Goal: Transaction & Acquisition: Purchase product/service

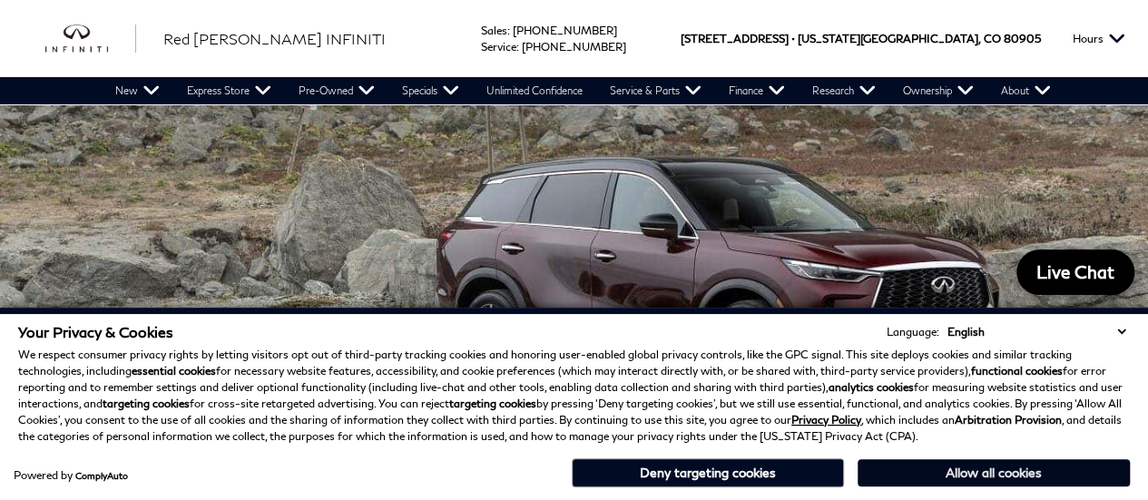
click at [1006, 475] on button "Allow all cookies" at bounding box center [994, 472] width 272 height 27
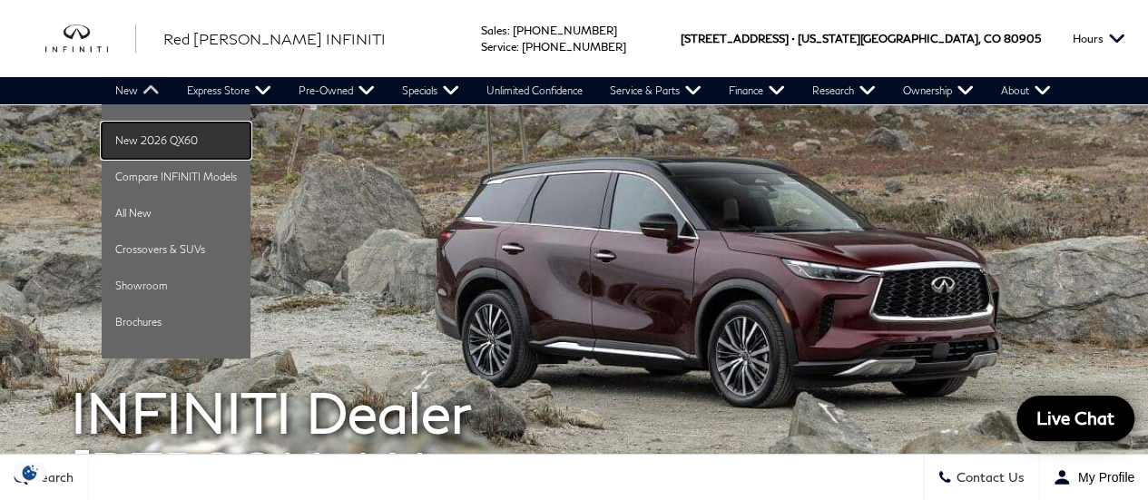
click at [138, 148] on link "New 2026 QX60" at bounding box center [176, 141] width 149 height 36
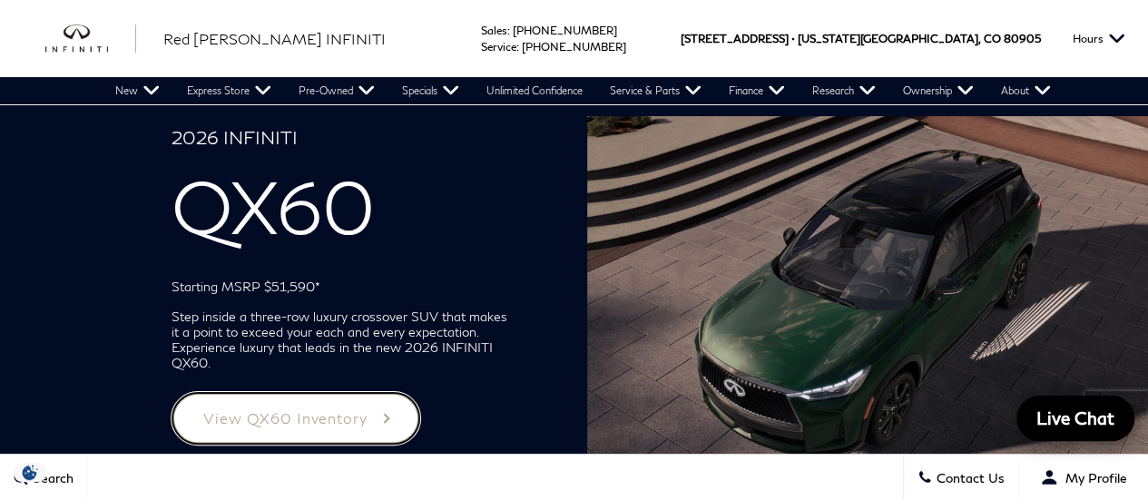
click at [292, 419] on link "View QX60 Inventory" at bounding box center [296, 418] width 249 height 53
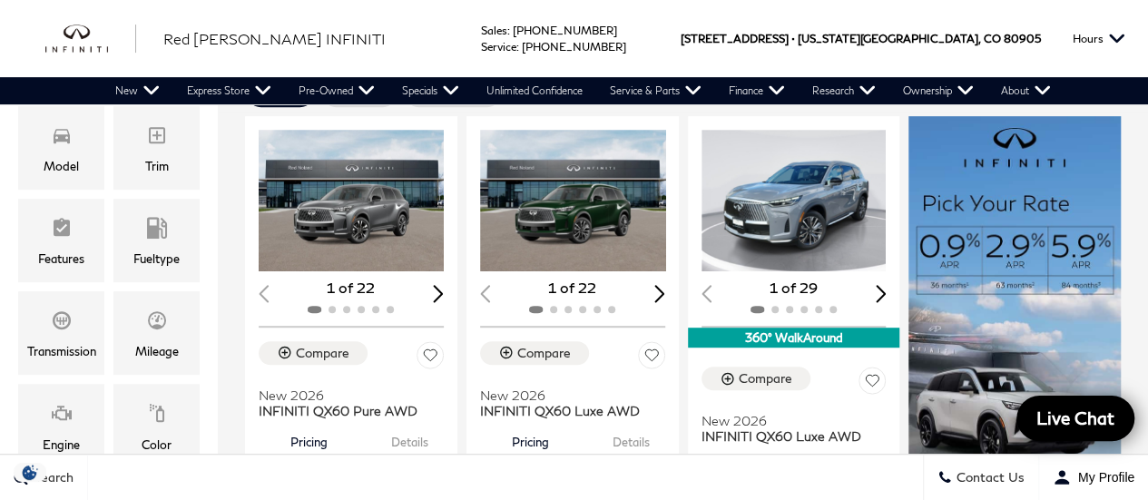
scroll to position [227, 0]
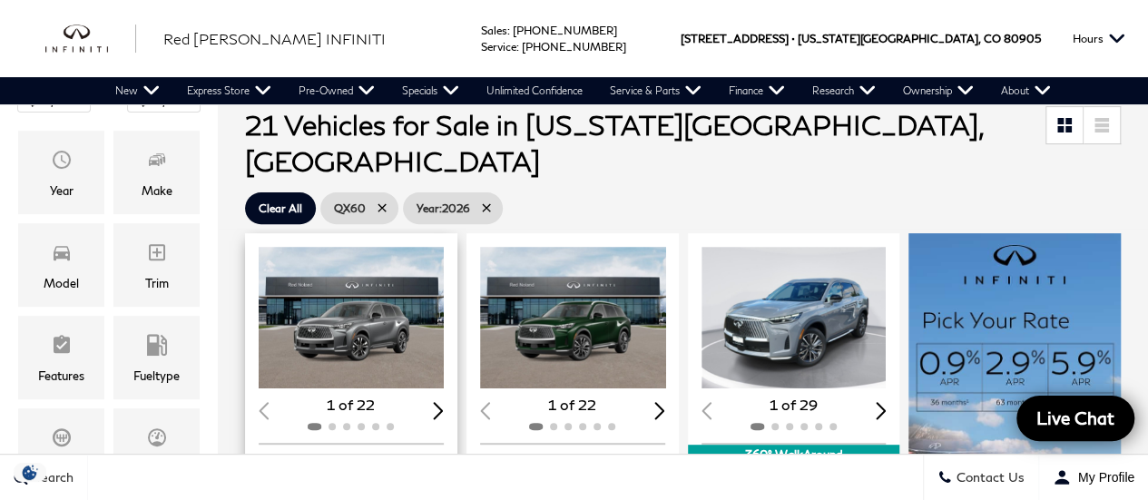
click at [354, 278] on img "1 / 2" at bounding box center [353, 318] width 189 height 142
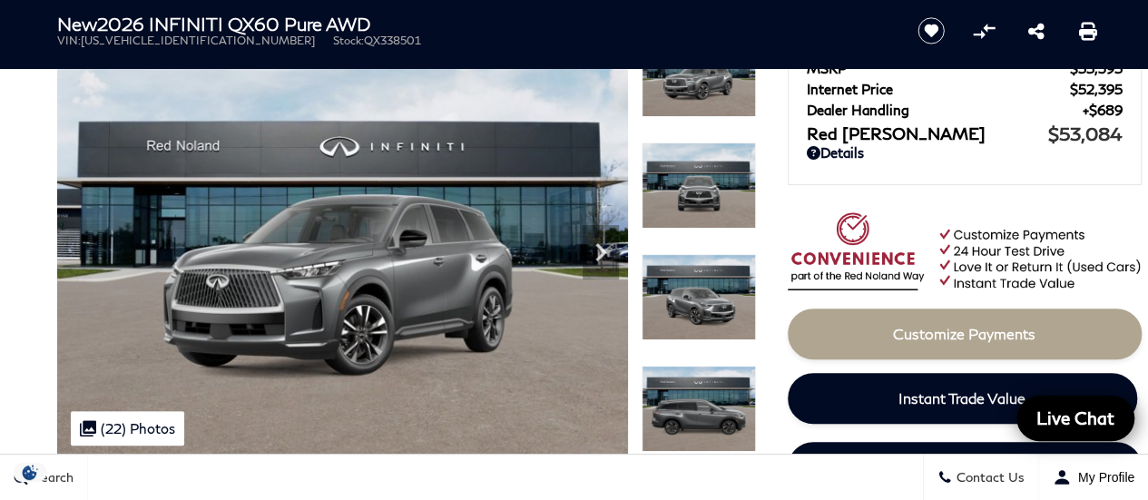
scroll to position [140, 0]
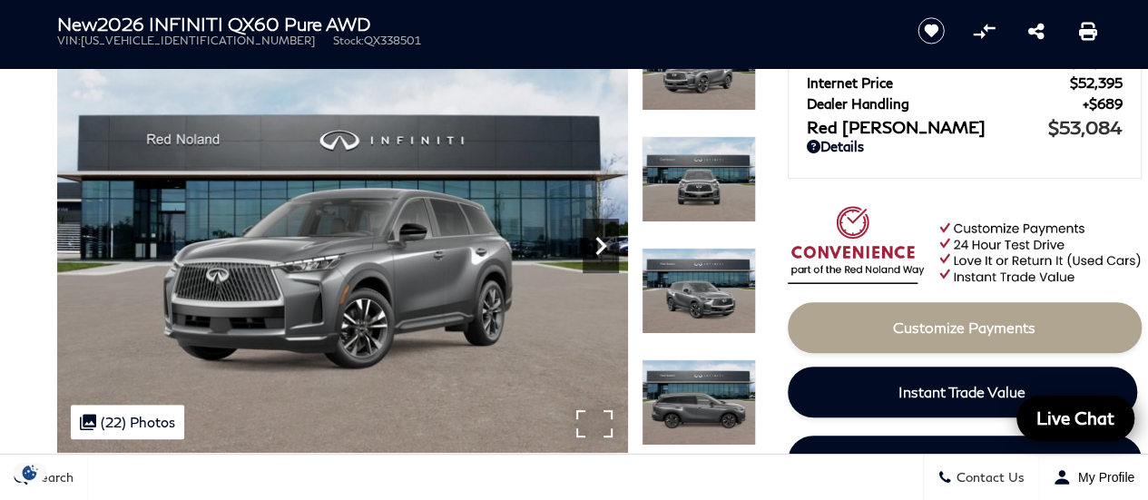
click at [601, 246] on icon "Next" at bounding box center [601, 246] width 11 height 18
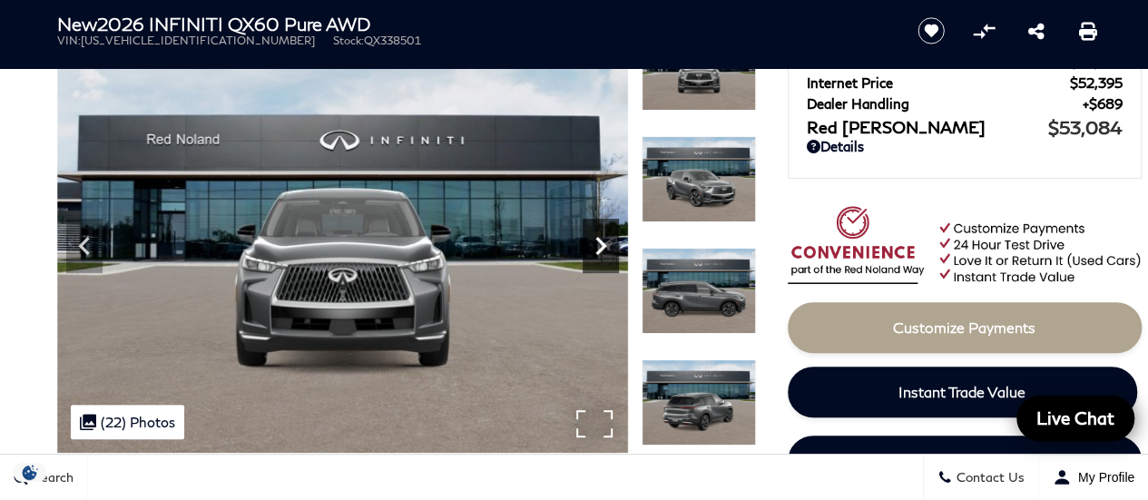
click at [601, 246] on icon "Next" at bounding box center [601, 246] width 11 height 18
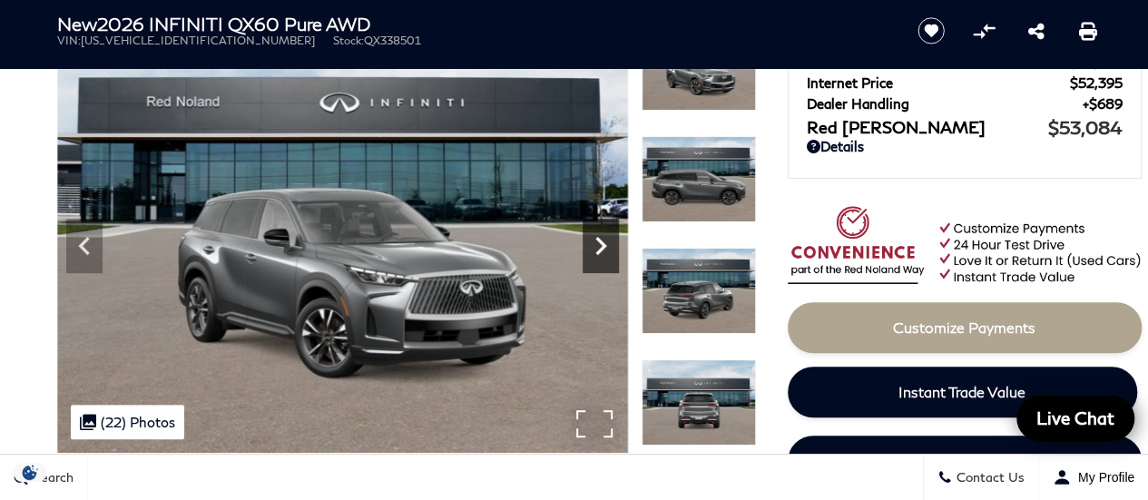
click at [601, 246] on icon "Next" at bounding box center [601, 246] width 11 height 18
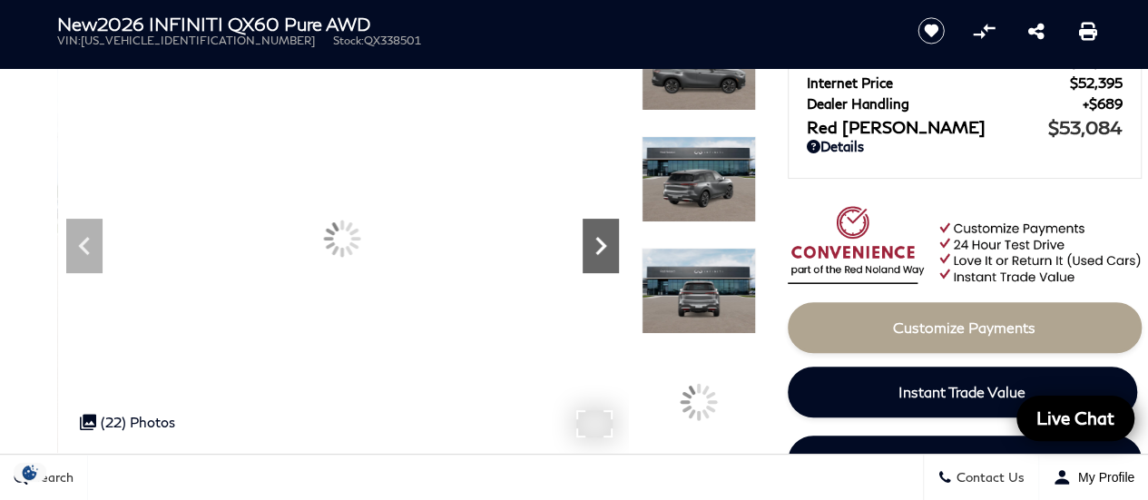
click at [601, 246] on icon "Next" at bounding box center [601, 246] width 11 height 18
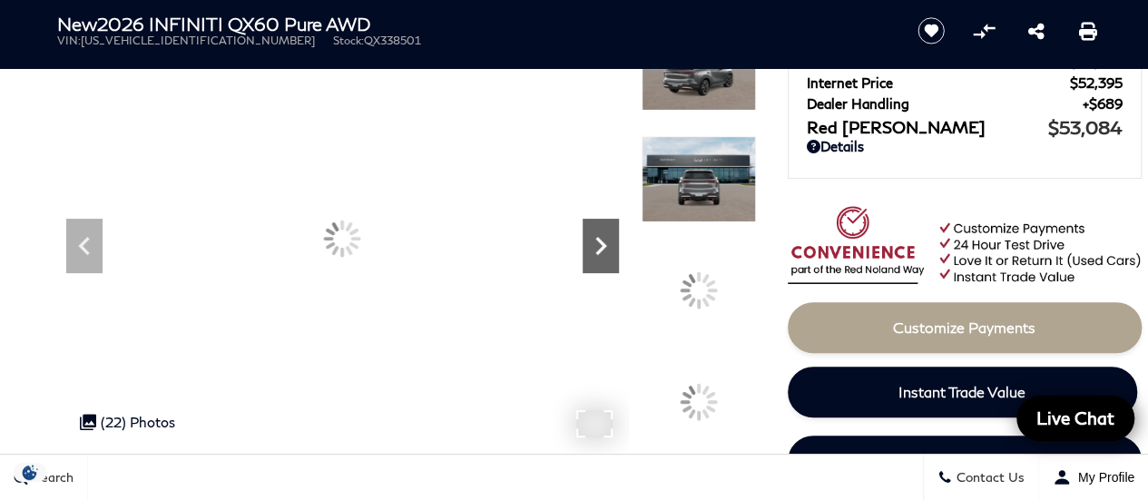
click at [601, 246] on icon "Next" at bounding box center [601, 246] width 11 height 18
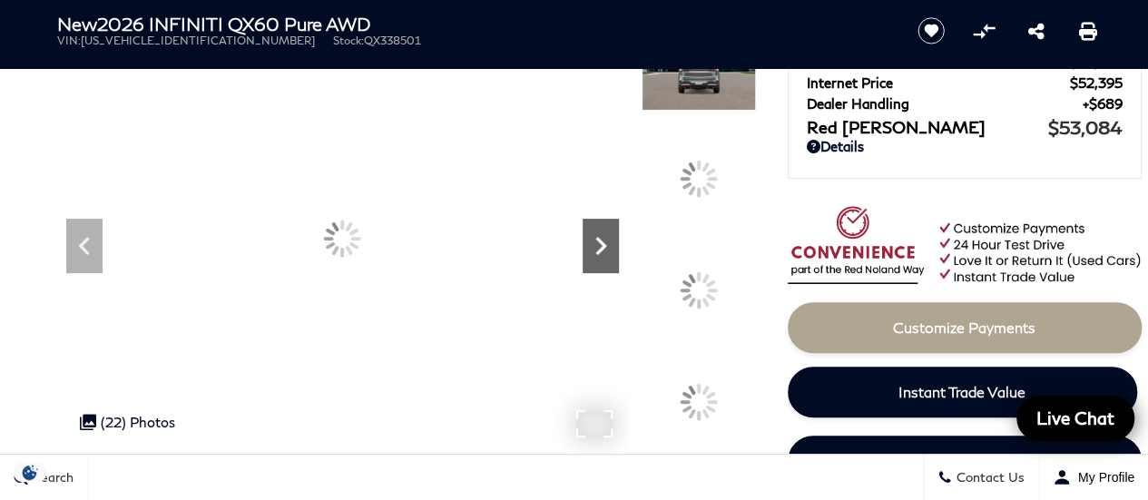
click at [601, 246] on icon "Next" at bounding box center [601, 246] width 11 height 18
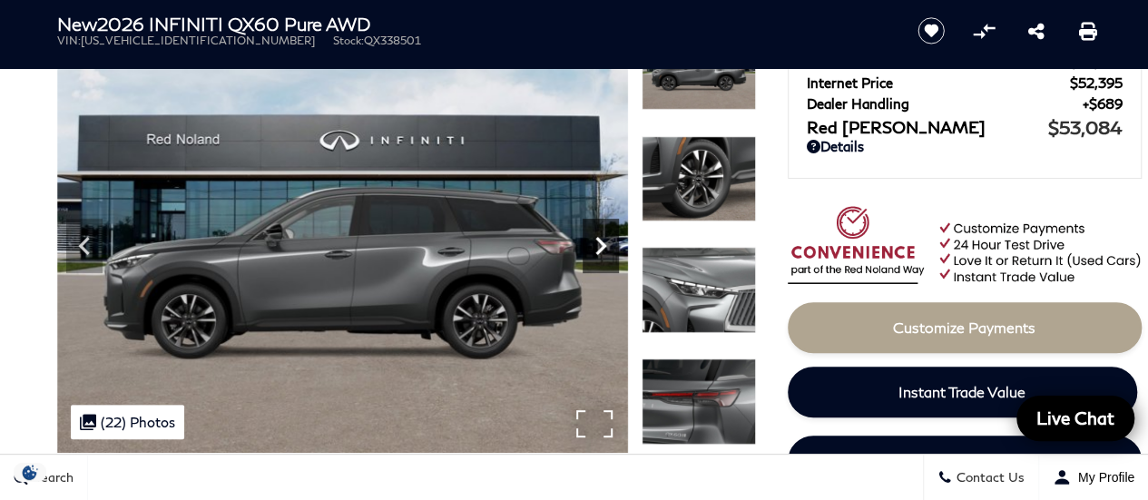
click at [601, 246] on icon "Next" at bounding box center [601, 246] width 11 height 18
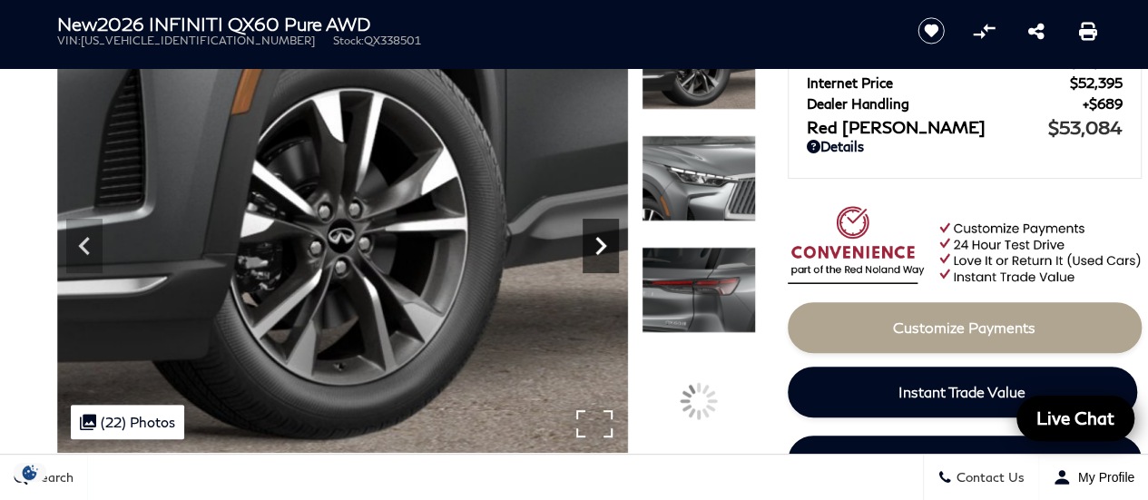
click at [601, 246] on icon "Next" at bounding box center [601, 246] width 11 height 18
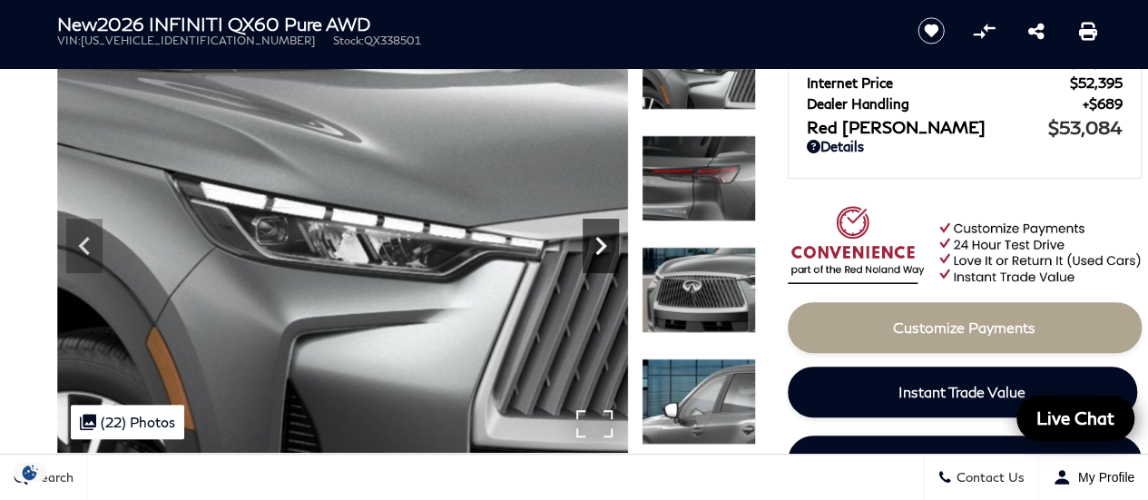
click at [601, 246] on icon "Next" at bounding box center [601, 246] width 11 height 18
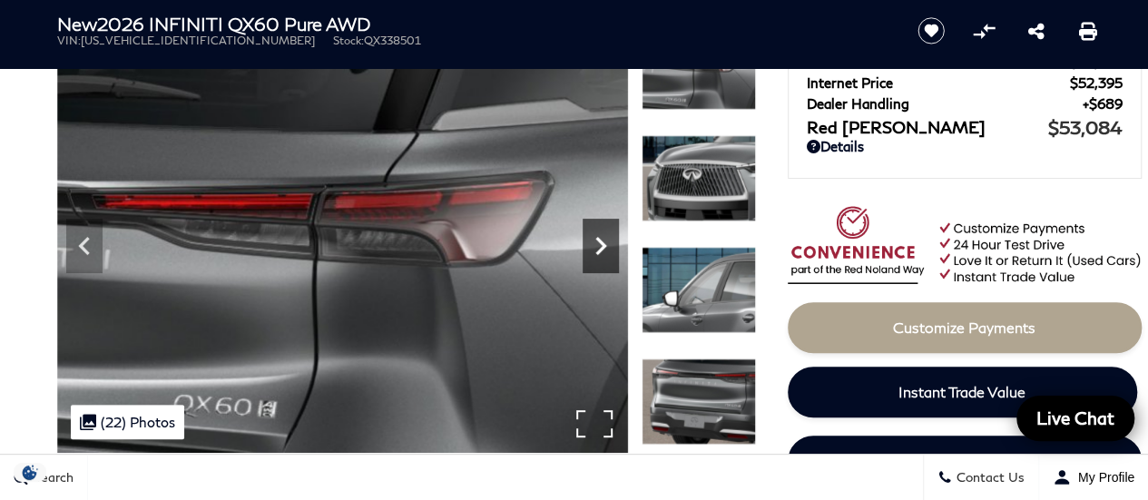
click at [601, 246] on icon "Next" at bounding box center [601, 246] width 11 height 18
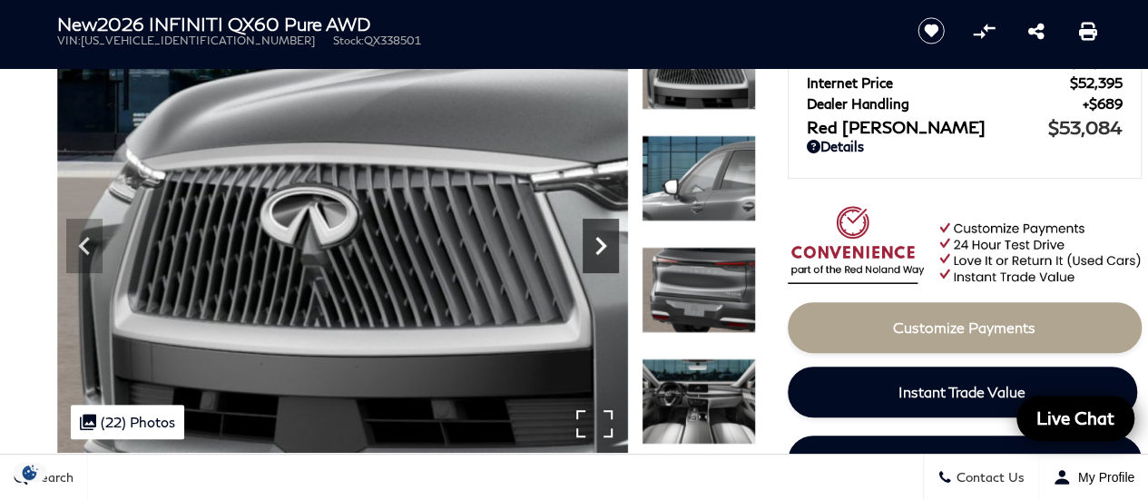
click at [601, 246] on icon "Next" at bounding box center [601, 246] width 11 height 18
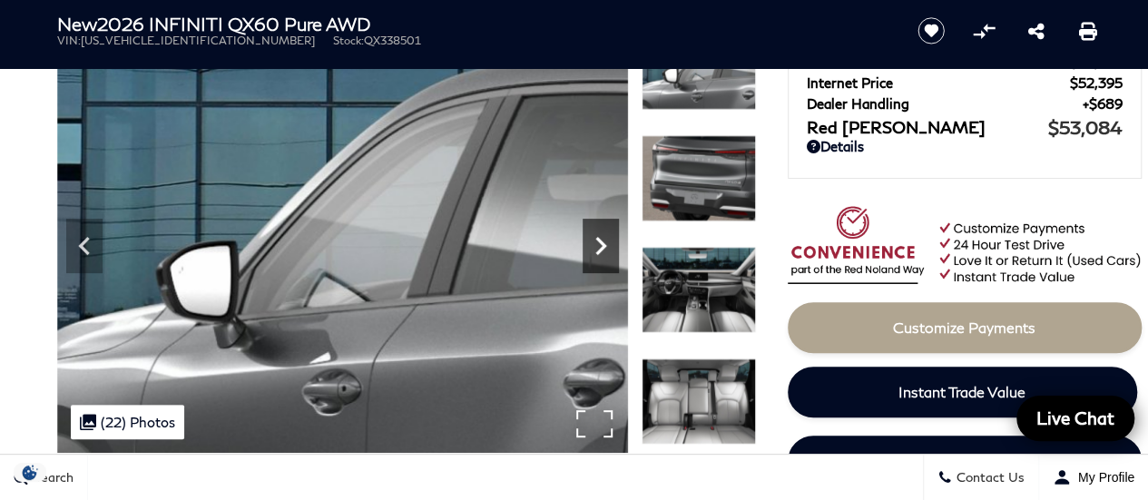
click at [601, 246] on icon "Next" at bounding box center [601, 246] width 11 height 18
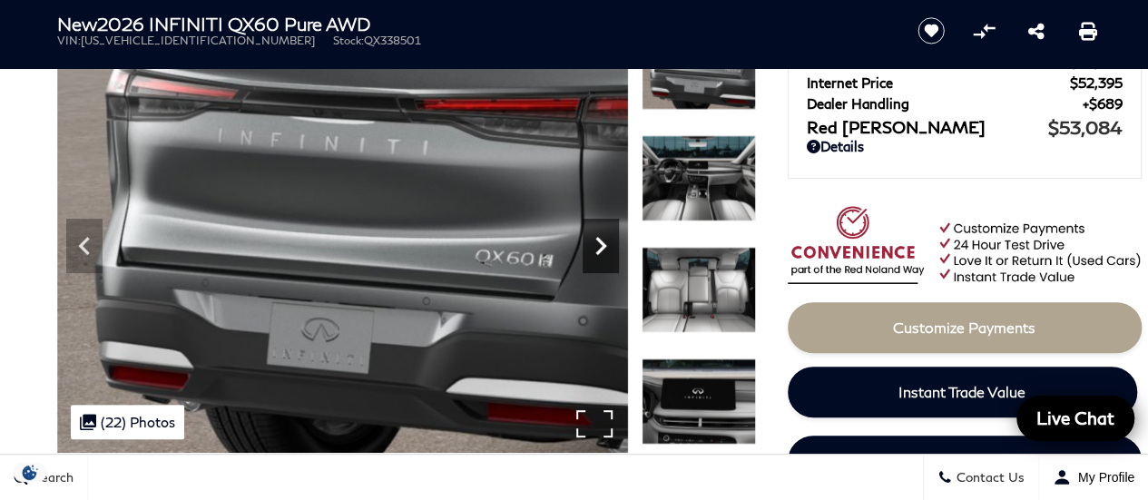
click at [601, 246] on icon "Next" at bounding box center [601, 246] width 11 height 18
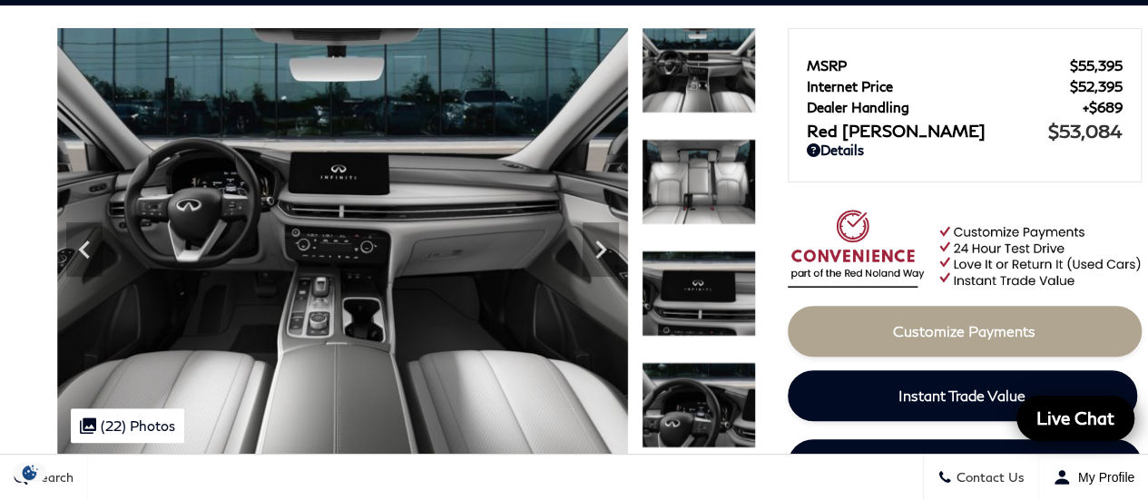
scroll to position [0, 0]
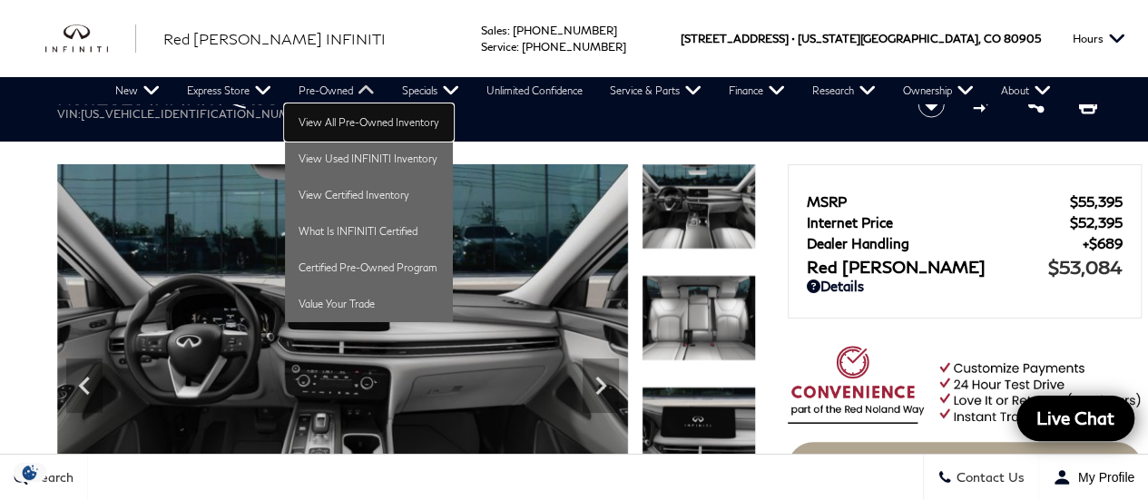
click at [332, 130] on link "View All Pre-Owned Inventory" at bounding box center [369, 122] width 168 height 36
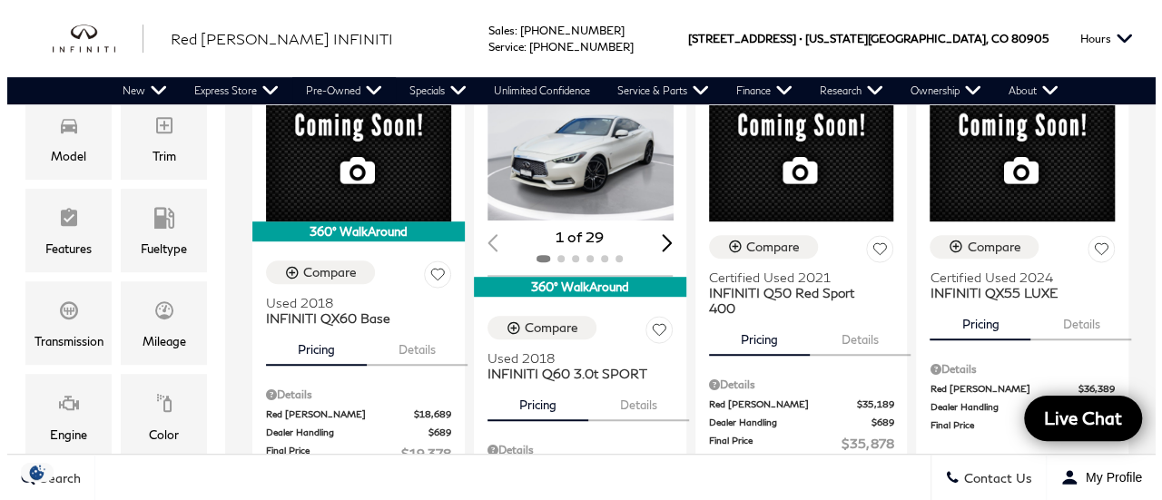
scroll to position [459, 0]
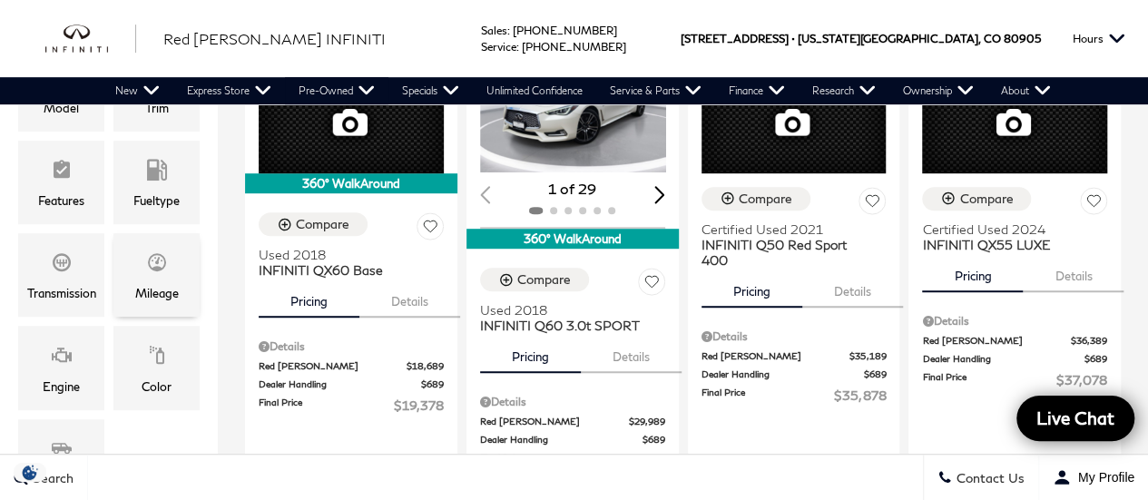
click at [160, 283] on div "Mileage" at bounding box center [157, 293] width 44 height 20
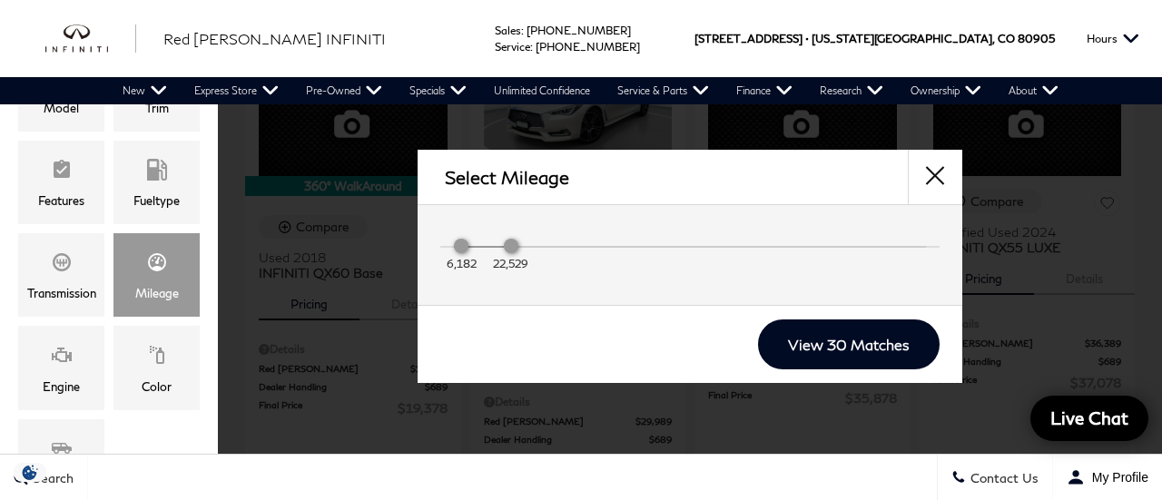
drag, startPoint x: 908, startPoint y: 248, endPoint x: 482, endPoint y: 248, distance: 425.7
click at [482, 248] on div "6,182 22,529" at bounding box center [690, 250] width 472 height 36
type input "$44,378"
type input "$48,378"
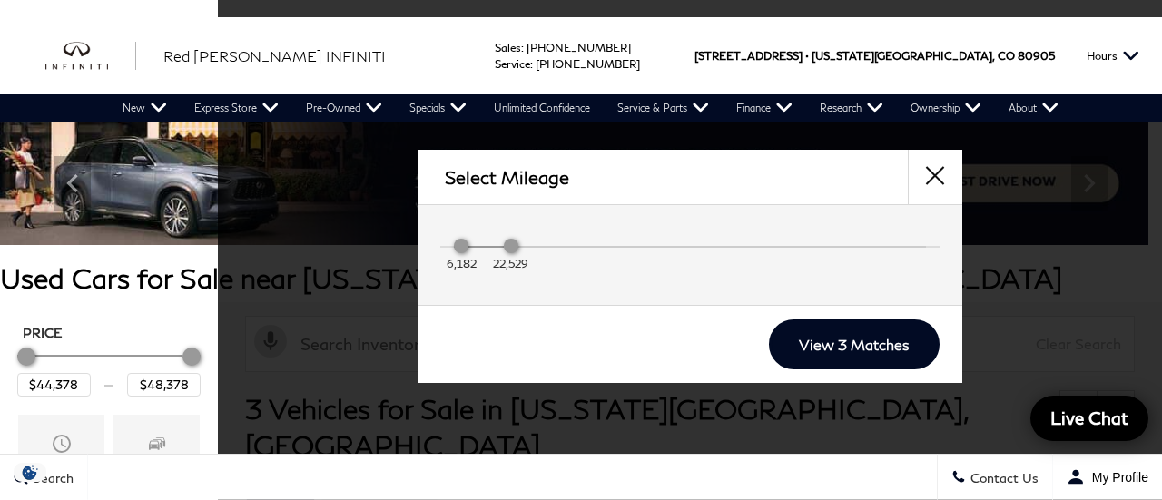
drag, startPoint x: 516, startPoint y: 251, endPoint x: 483, endPoint y: 250, distance: 32.7
click at [483, 250] on div "6,182 22,529" at bounding box center [690, 250] width 472 height 36
drag, startPoint x: 508, startPoint y: 250, endPoint x: 479, endPoint y: 244, distance: 29.6
click at [479, 244] on div "6,182 22,529" at bounding box center [690, 250] width 472 height 36
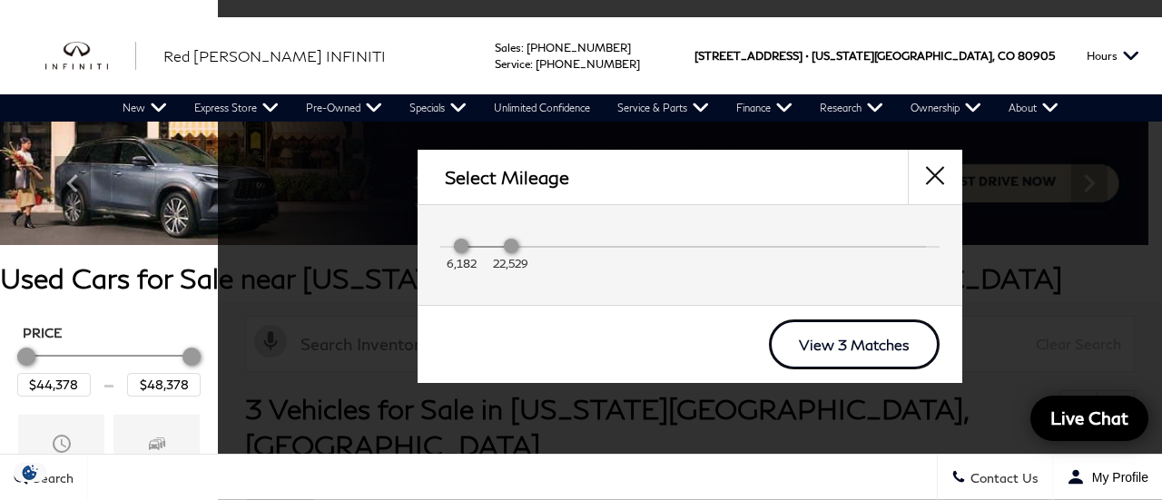
click at [845, 345] on link "View 3 Matches" at bounding box center [854, 345] width 171 height 50
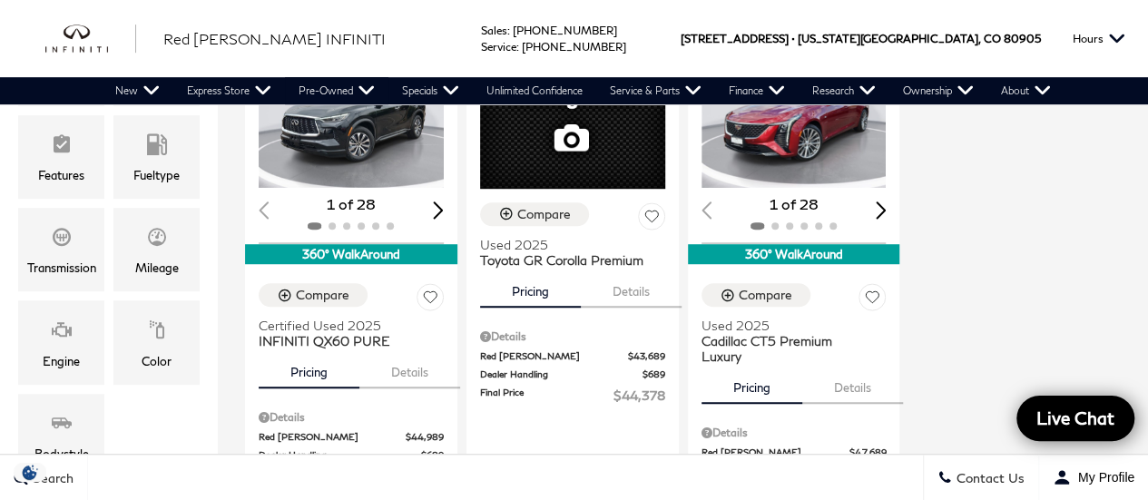
scroll to position [521, 0]
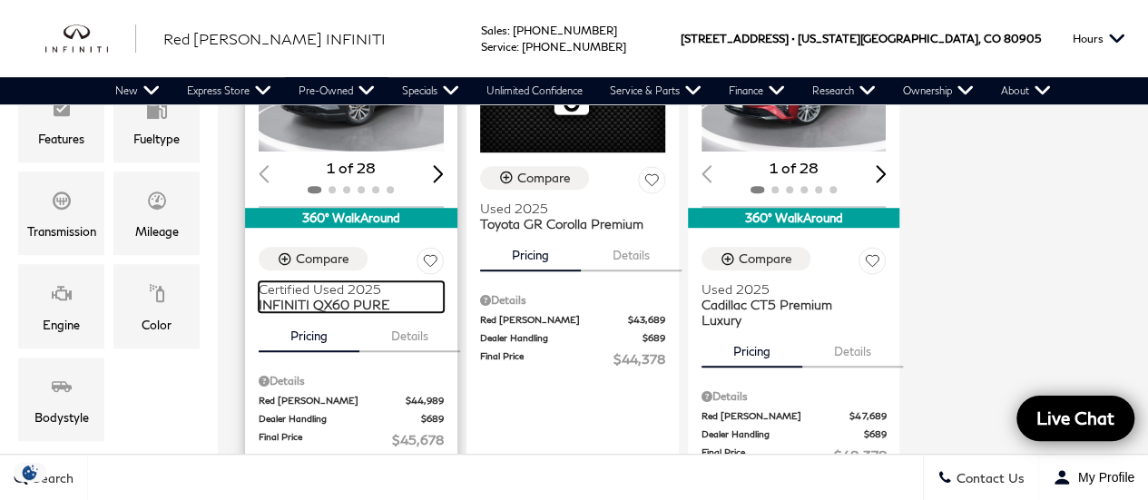
click at [328, 281] on span "Certified Used 2025" at bounding box center [345, 288] width 172 height 15
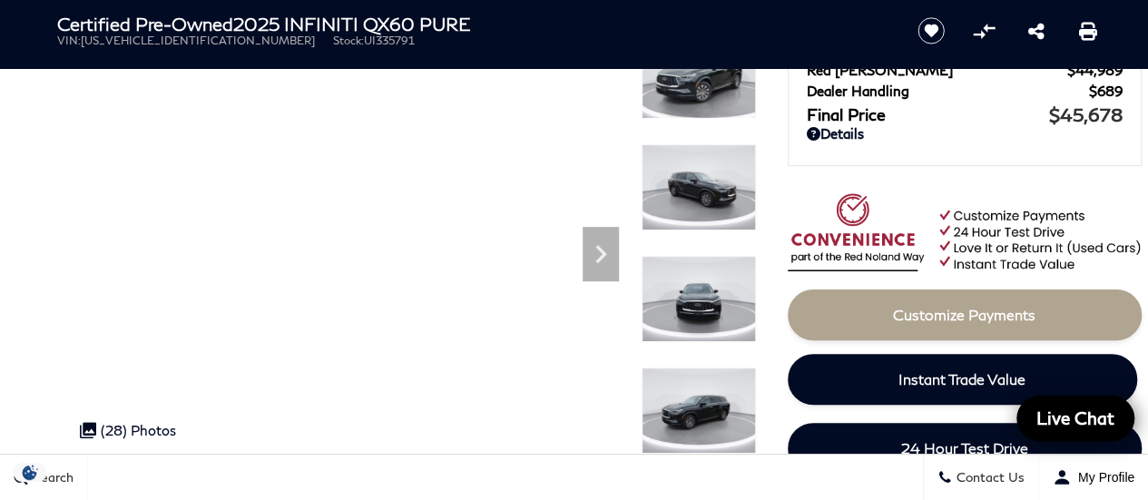
scroll to position [123, 0]
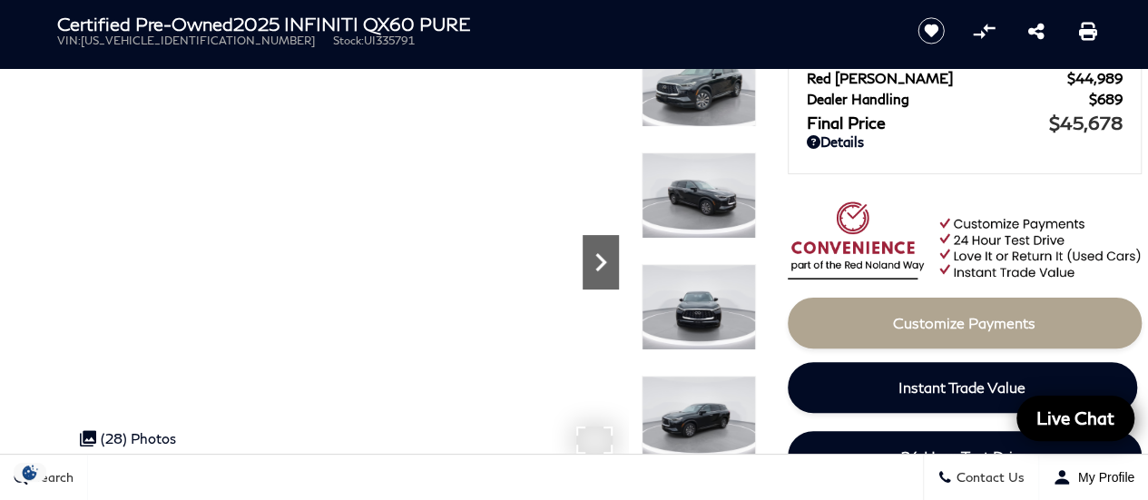
click at [601, 267] on icon "Next" at bounding box center [601, 262] width 11 height 18
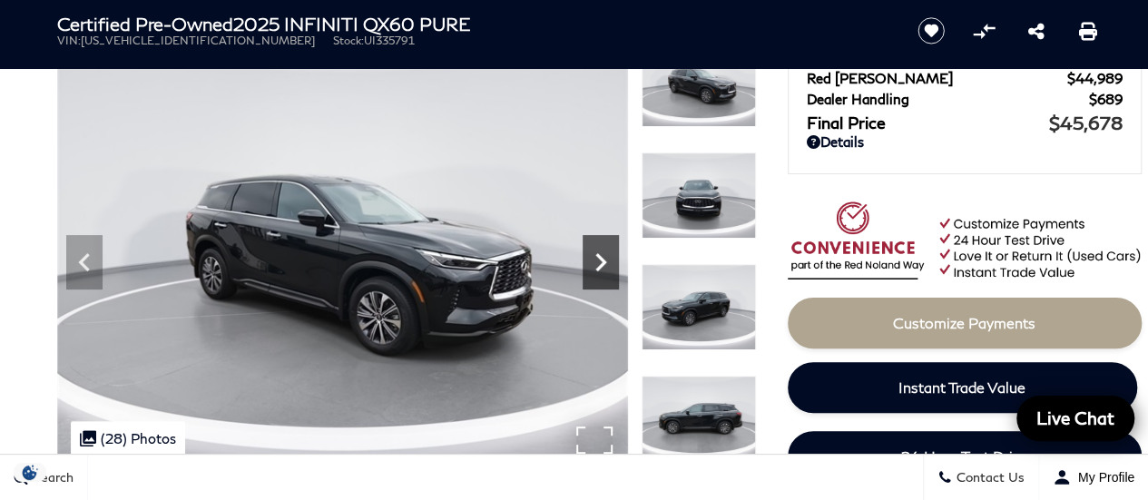
click at [601, 267] on icon "Next" at bounding box center [601, 262] width 11 height 18
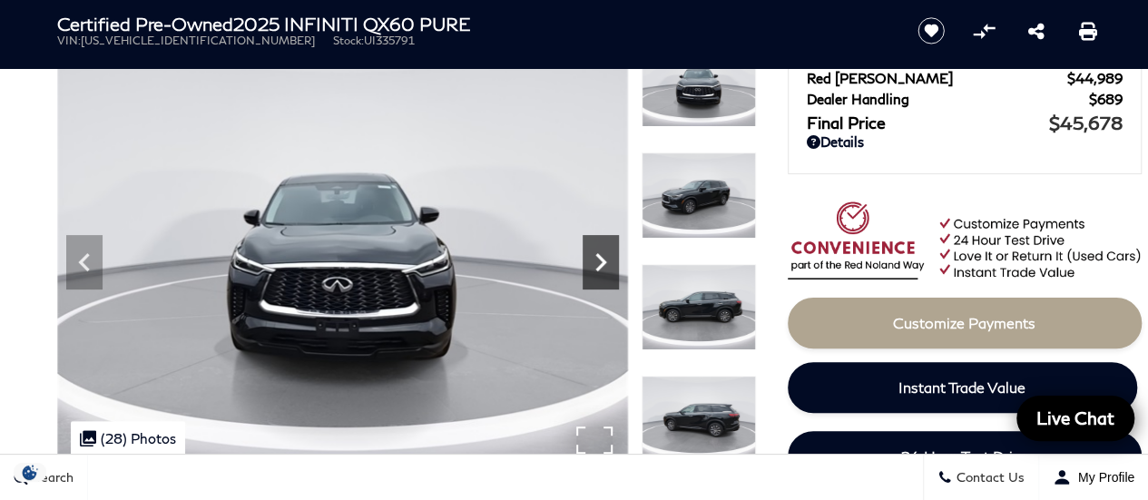
click at [601, 267] on icon "Next" at bounding box center [601, 262] width 11 height 18
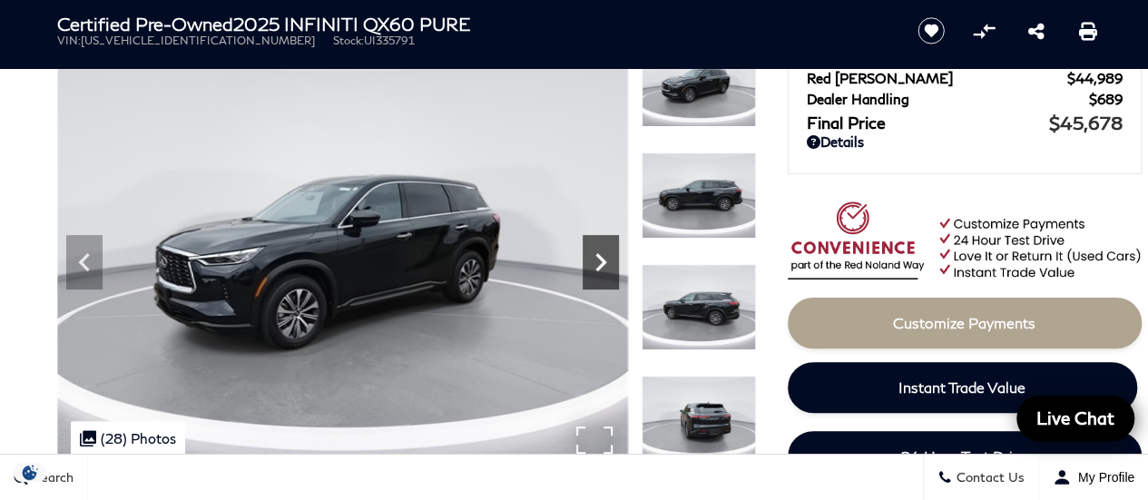
click at [601, 267] on icon "Next" at bounding box center [601, 262] width 11 height 18
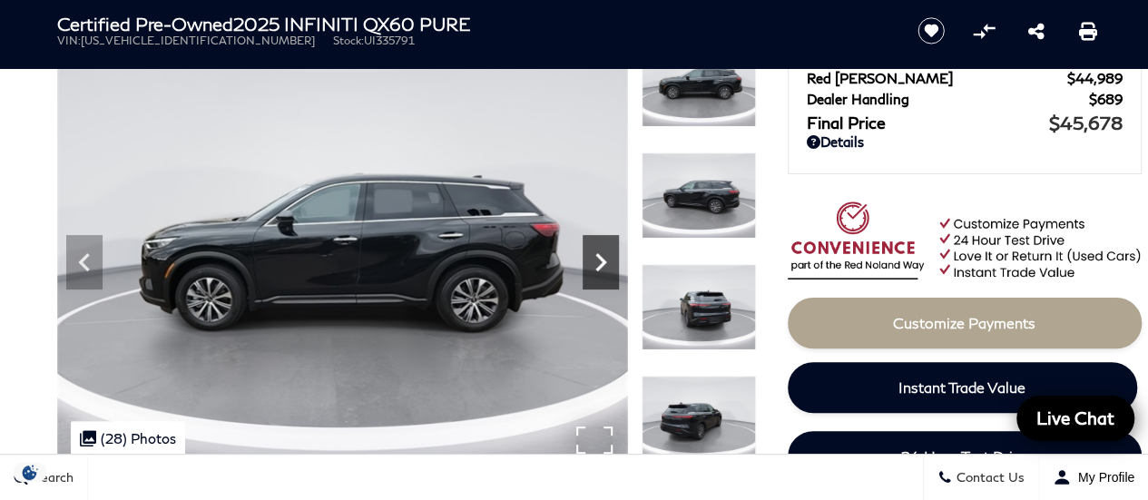
click at [601, 267] on icon "Next" at bounding box center [601, 262] width 11 height 18
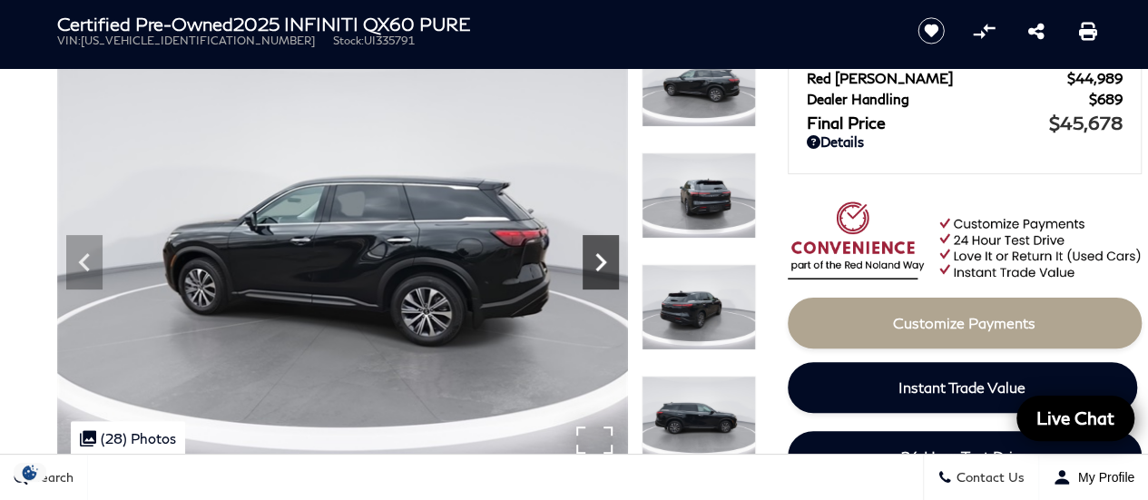
click at [601, 267] on icon "Next" at bounding box center [601, 262] width 11 height 18
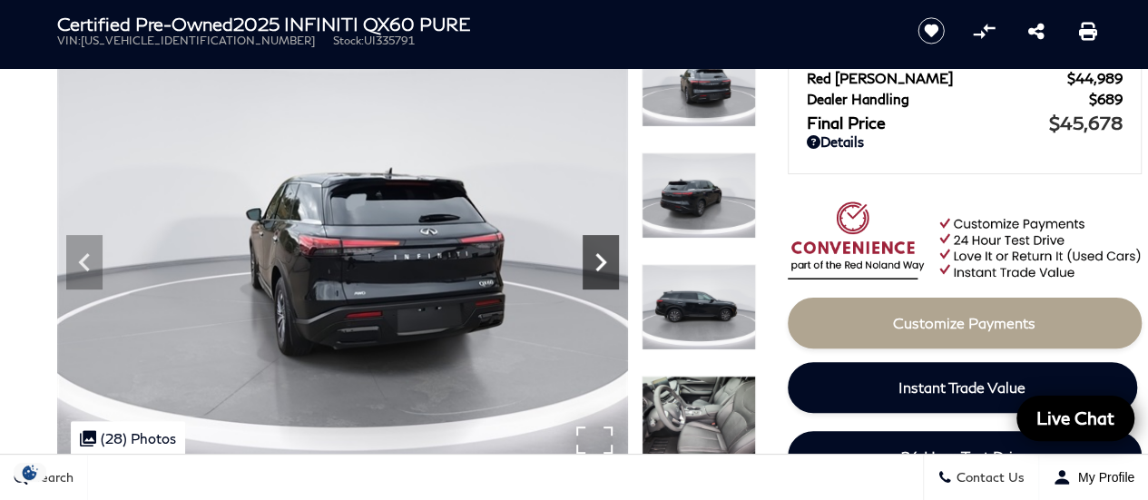
click at [601, 267] on icon "Next" at bounding box center [601, 262] width 11 height 18
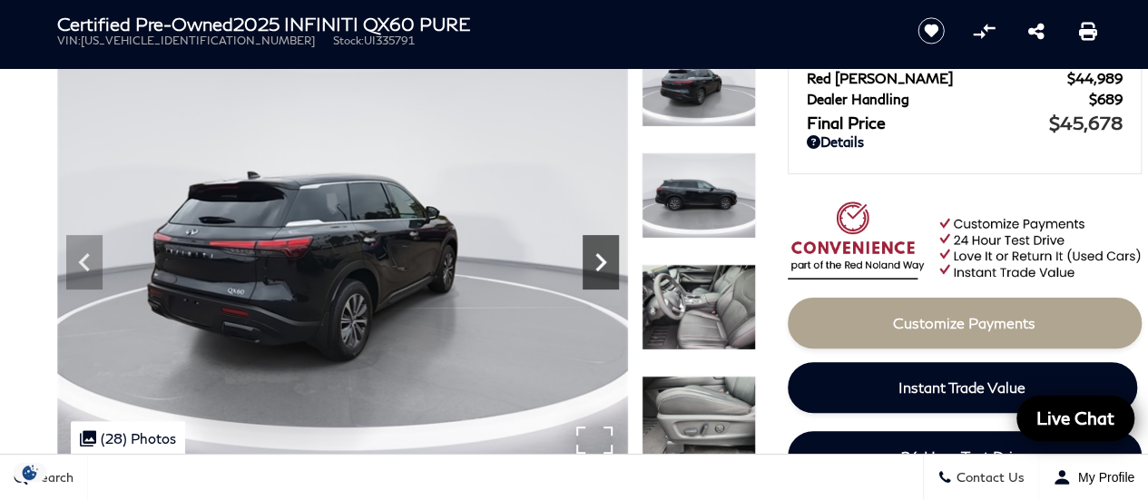
click at [601, 267] on icon "Next" at bounding box center [601, 262] width 11 height 18
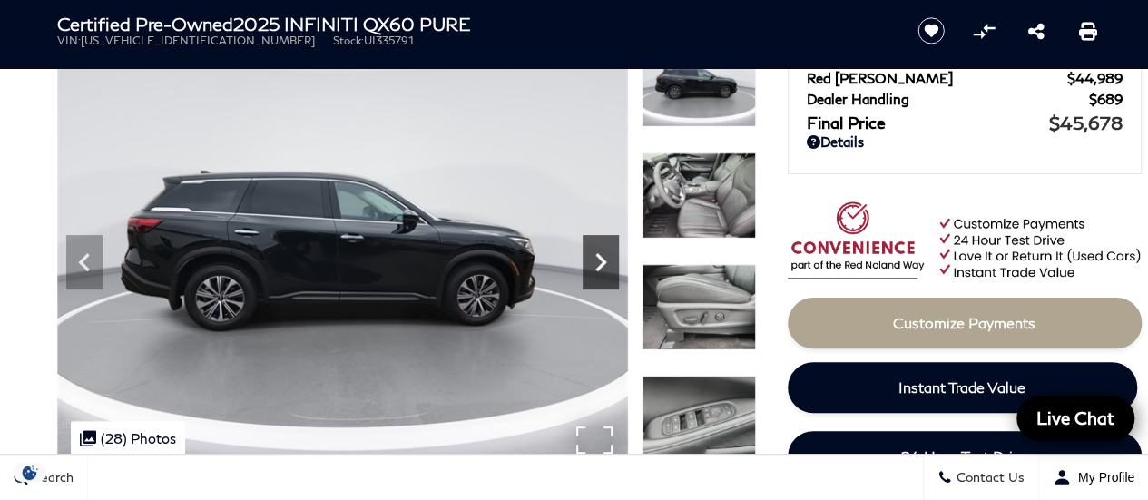
click at [601, 267] on icon "Next" at bounding box center [601, 262] width 11 height 18
